Goal: Share content: Share content

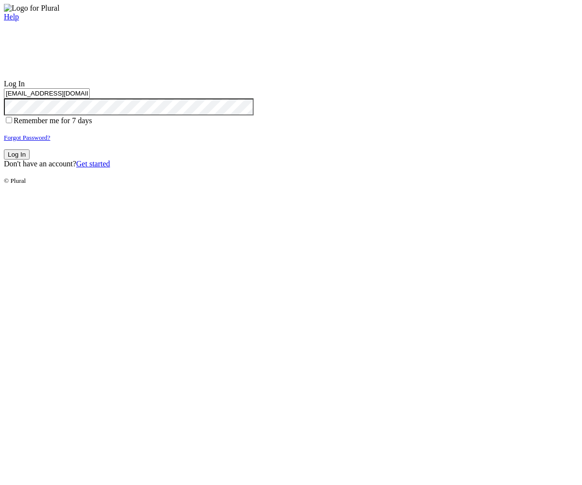
type input "test-1757362488-3@civiceagle.com"
click at [30, 160] on button "Log In" at bounding box center [17, 154] width 26 height 10
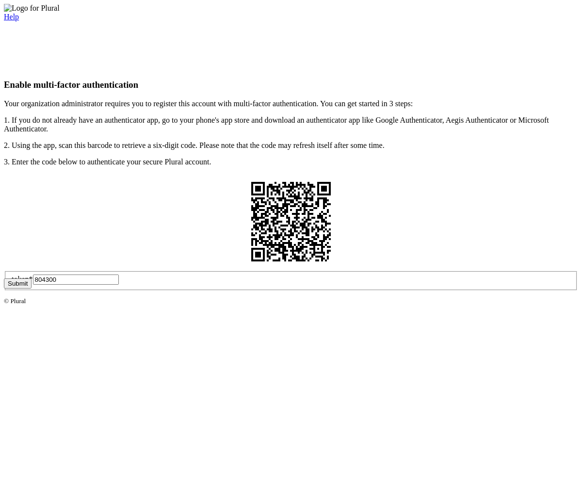
type input "804300"
click at [32, 289] on button "Submit" at bounding box center [18, 283] width 28 height 10
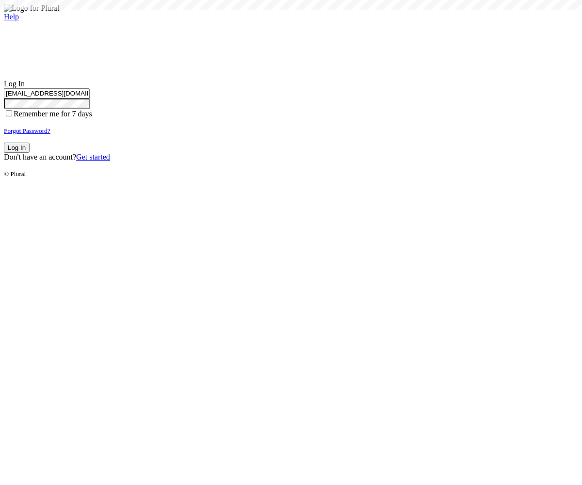
type input "test-1757362488-3@civiceagle.com"
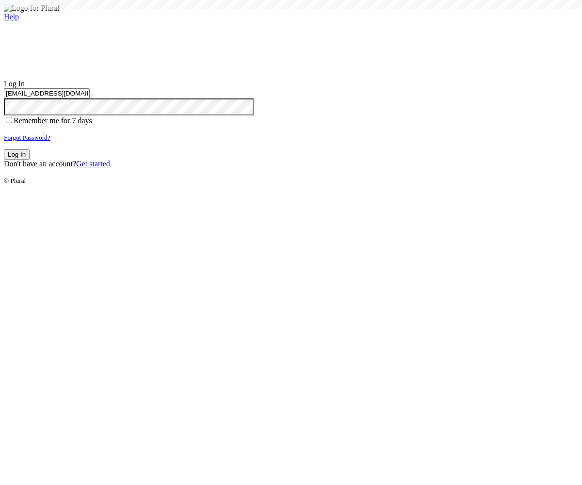
click at [30, 160] on button "Log In" at bounding box center [17, 154] width 26 height 10
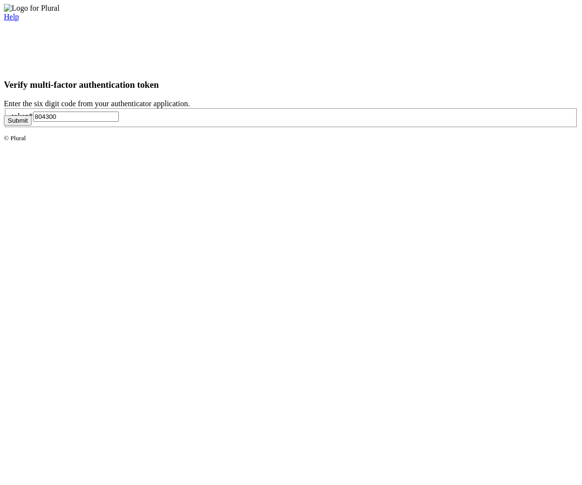
type input "804300"
click at [32, 126] on button "Submit" at bounding box center [18, 120] width 28 height 10
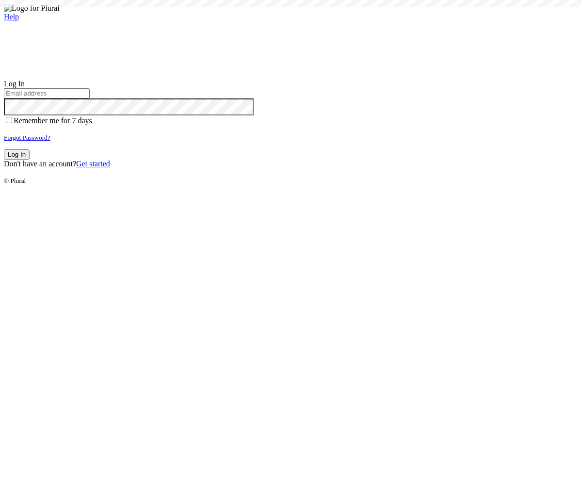
click at [50, 141] on small "Forgot Password?" at bounding box center [27, 137] width 47 height 7
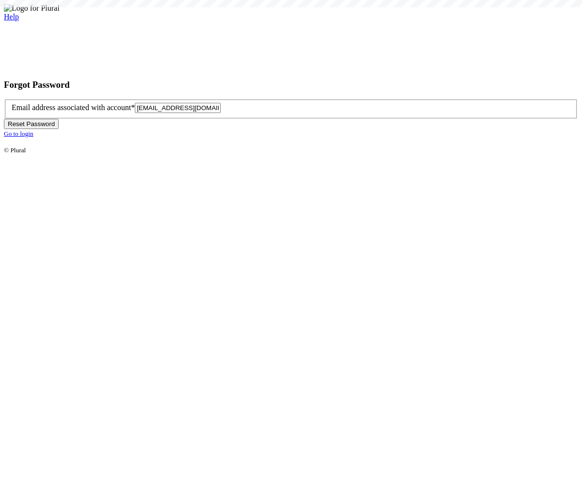
type input "test-1757362493-6@civiceagle.com"
click at [59, 129] on button "Reset Password" at bounding box center [31, 124] width 55 height 10
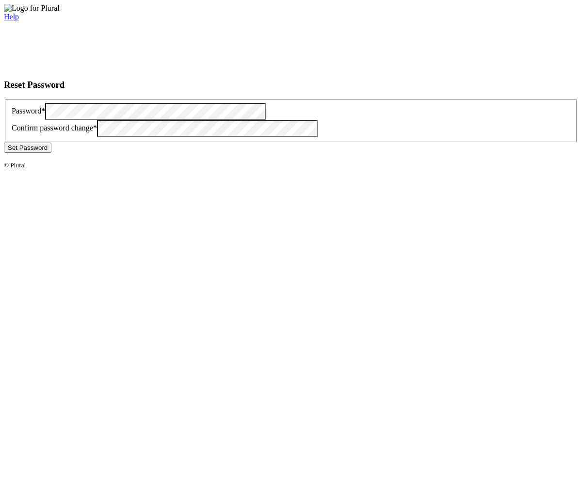
click at [51, 153] on button "Set Password" at bounding box center [28, 148] width 48 height 10
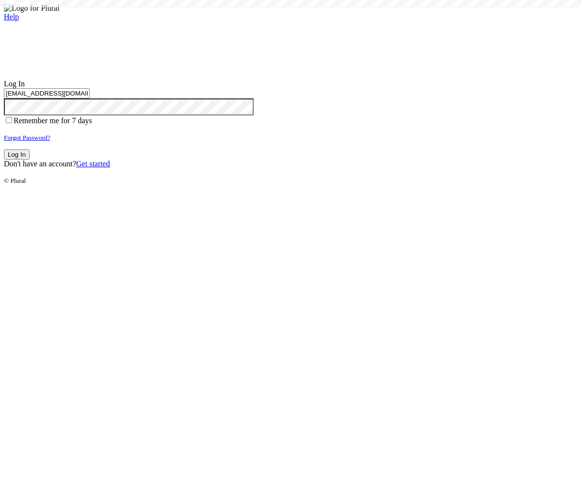
type input "[EMAIL_ADDRESS][DOMAIN_NAME]"
click at [30, 160] on button "Log In" at bounding box center [17, 154] width 26 height 10
type input "[EMAIL_ADDRESS][DOMAIN_NAME]"
click at [30, 160] on button "Log In" at bounding box center [17, 154] width 26 height 10
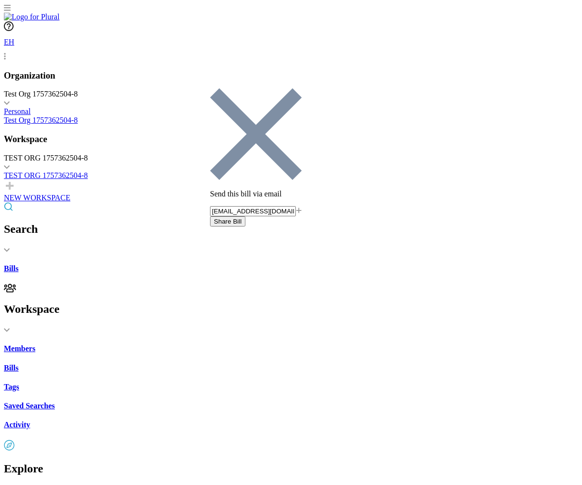
type input "[EMAIL_ADDRESS][DOMAIN_NAME]"
click at [245, 216] on button "Share Bill" at bounding box center [227, 221] width 35 height 10
